Goal: Navigation & Orientation: Go to known website

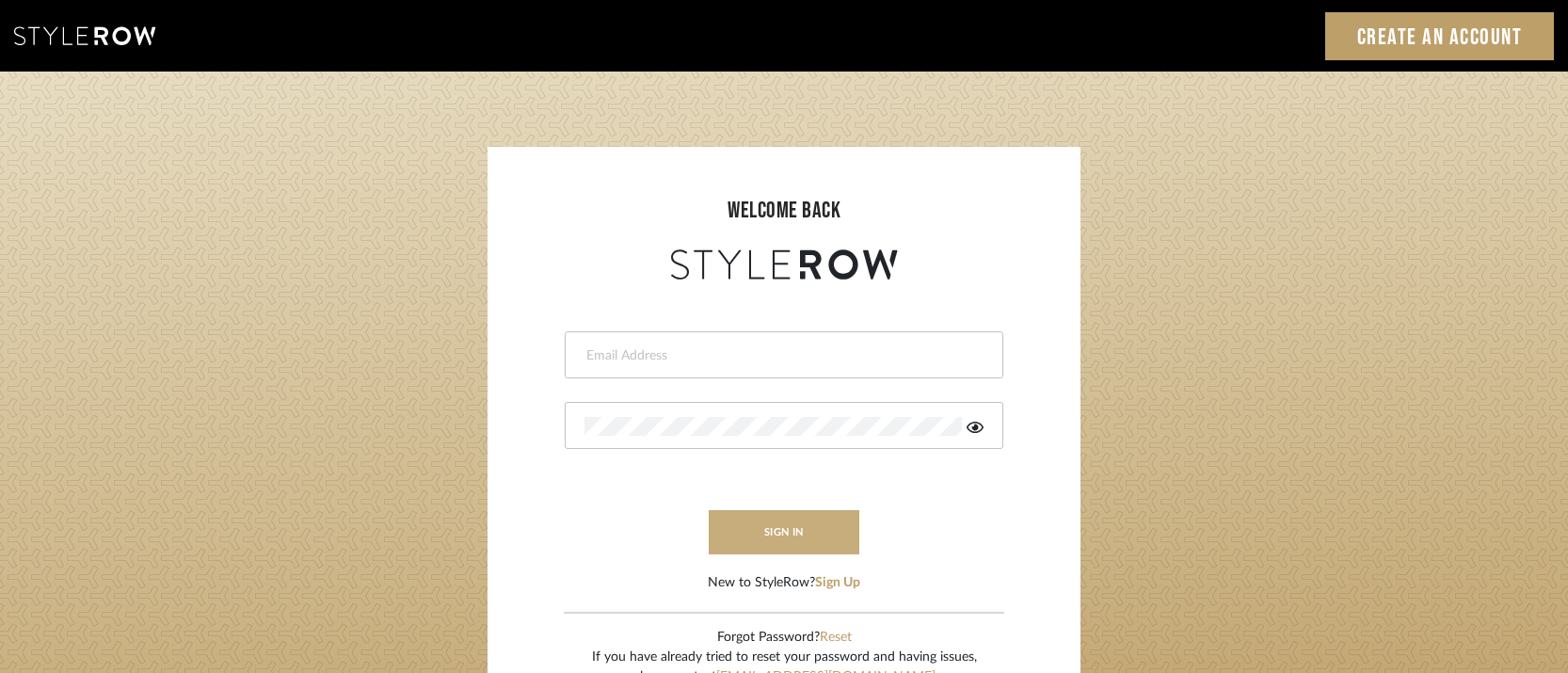
type input "[PERSON_NAME][EMAIL_ADDRESS][DOMAIN_NAME]"
click at [784, 529] on button "sign in" at bounding box center [784, 532] width 151 height 44
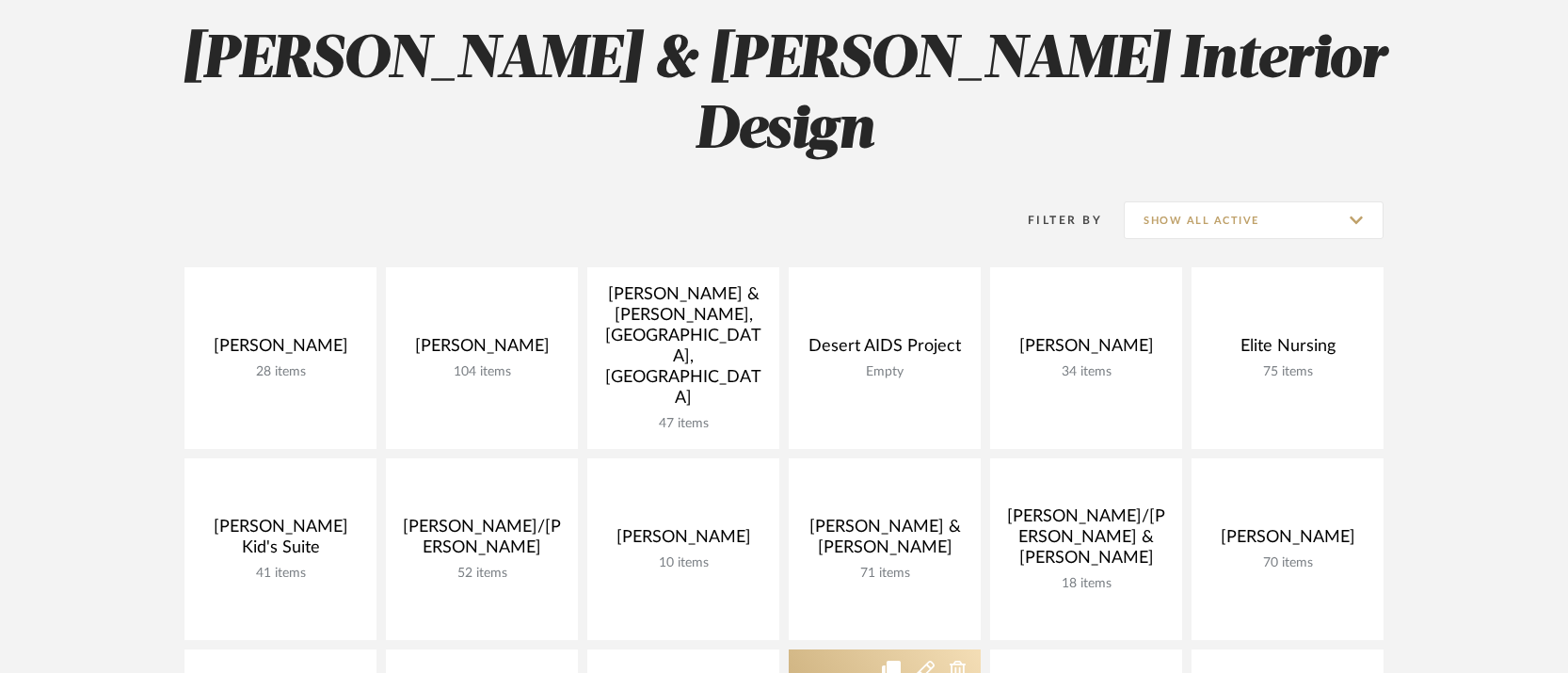
scroll to position [377, 0]
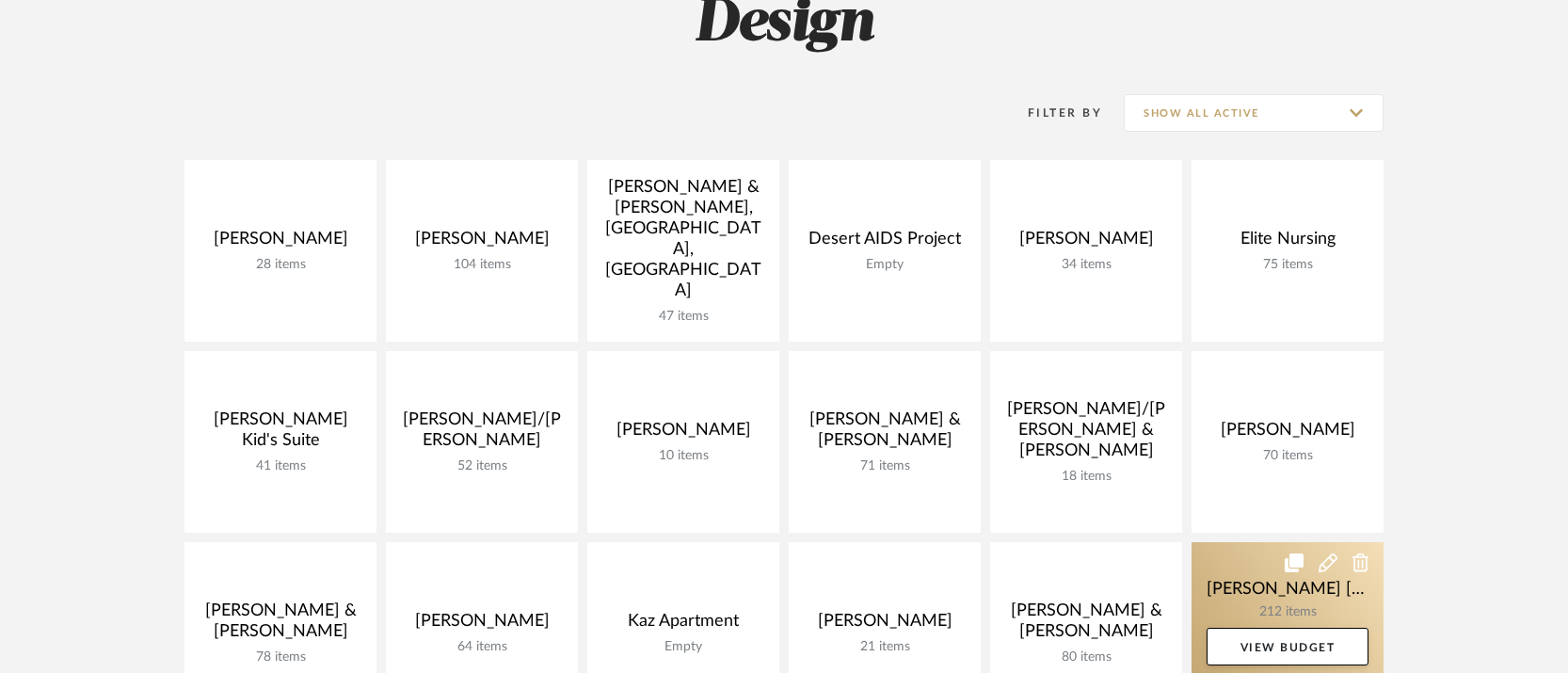
click at [1237, 542] on link at bounding box center [1288, 632] width 192 height 182
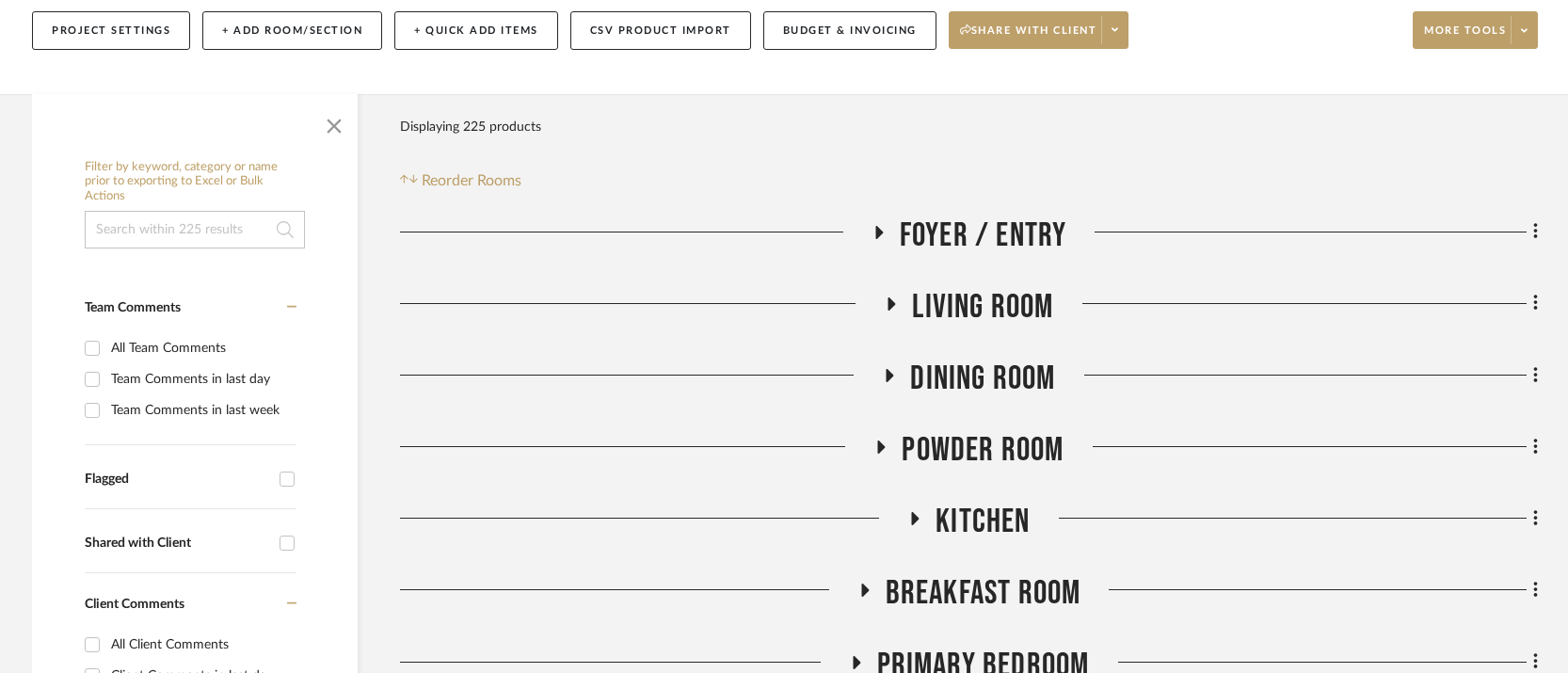
scroll to position [327, 0]
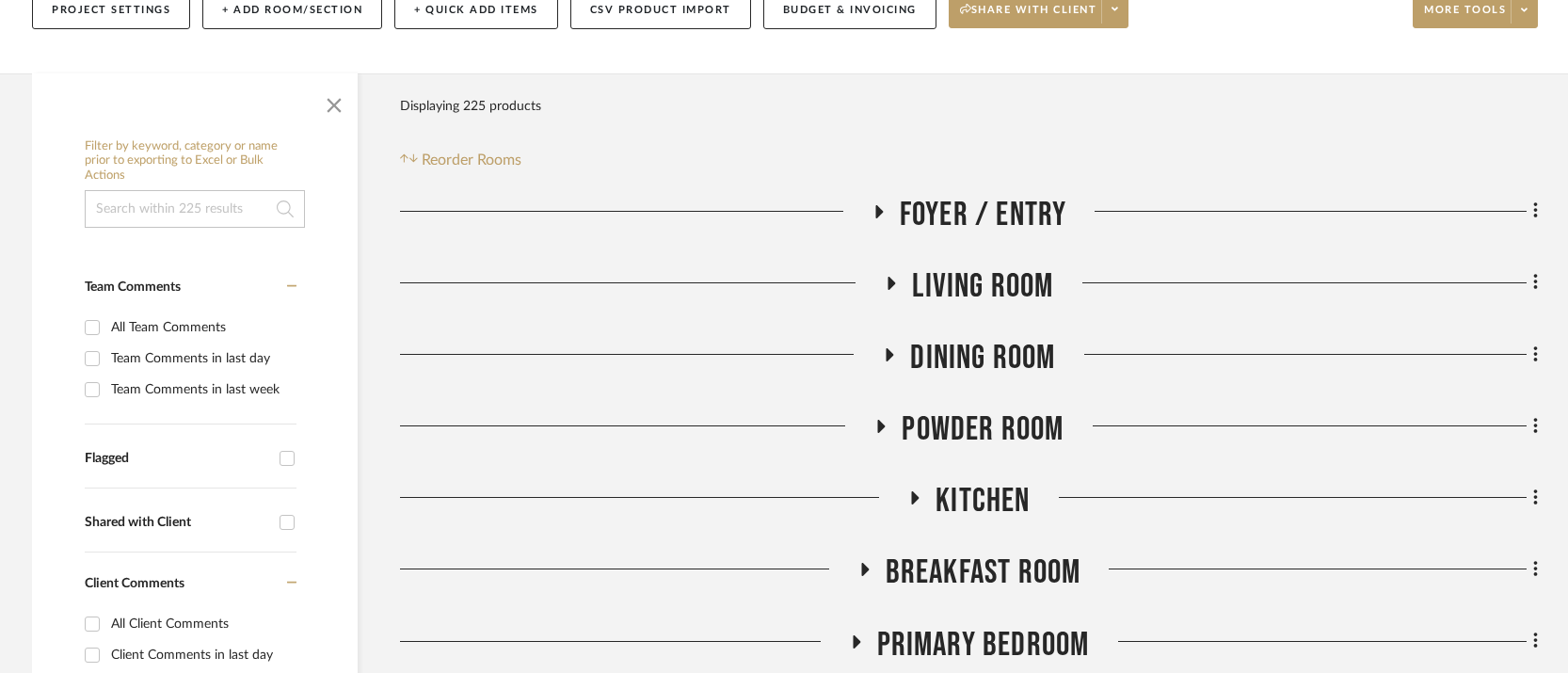
click at [890, 348] on icon at bounding box center [890, 354] width 8 height 13
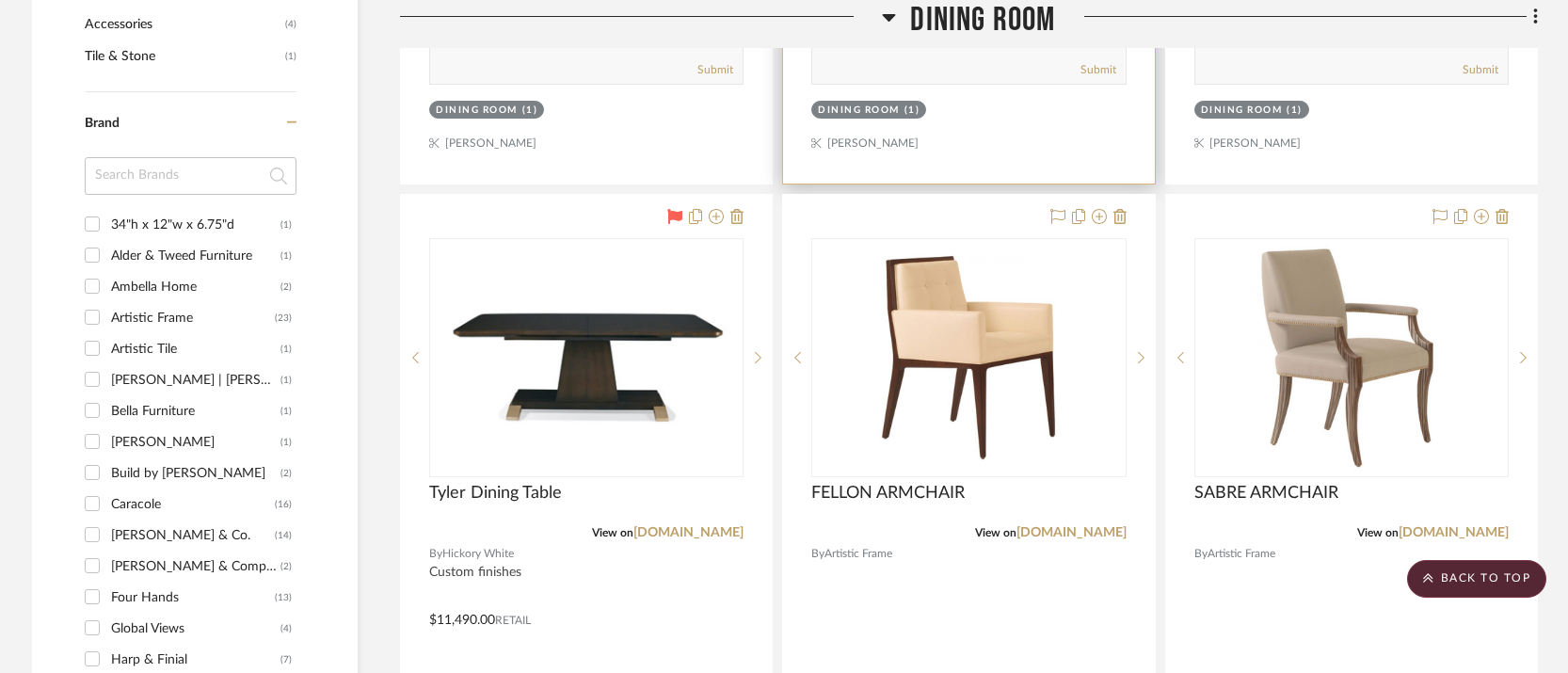
scroll to position [1384, 0]
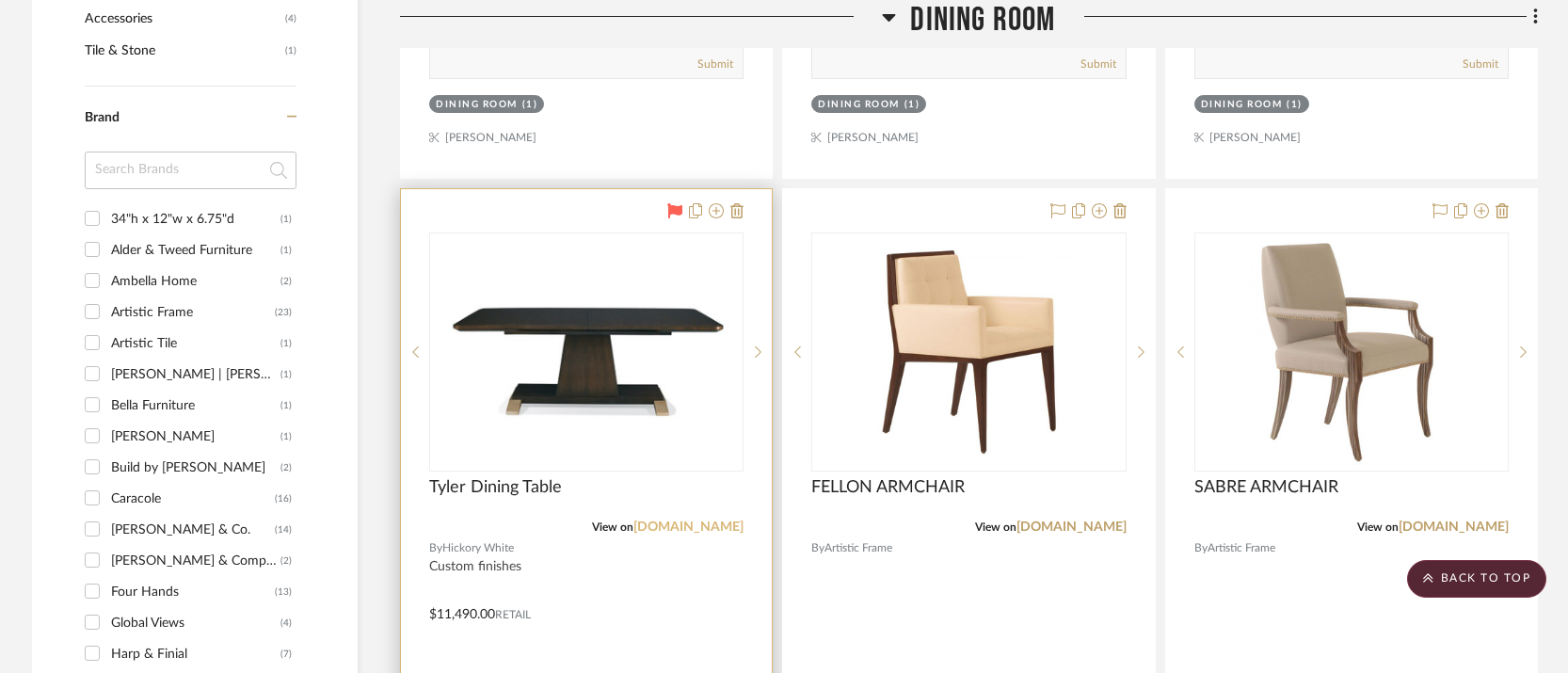
click at [680, 520] on link "hickorywhite.com" at bounding box center [688, 527] width 110 height 13
